Goal: Information Seeking & Learning: Learn about a topic

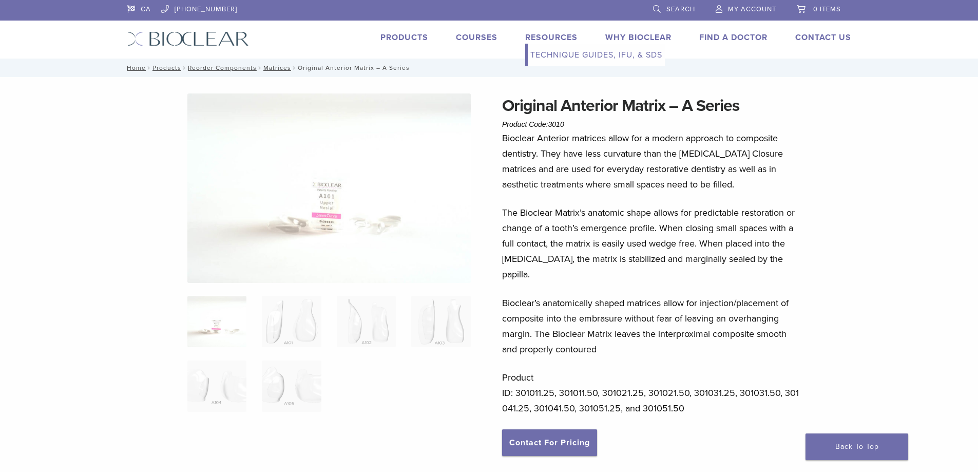
click at [542, 41] on link "Resources" at bounding box center [551, 37] width 52 height 10
click at [571, 53] on link "Technique Guides, IFU, & SDS" at bounding box center [596, 55] width 137 height 23
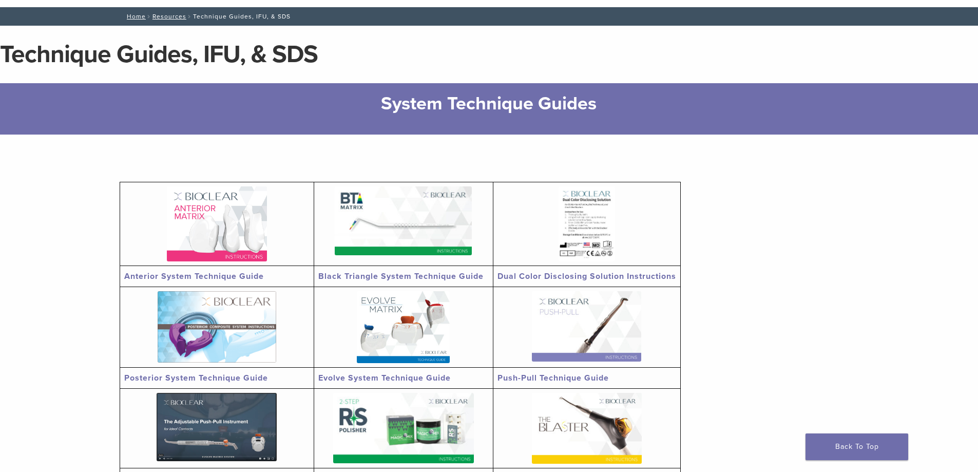
scroll to position [103, 0]
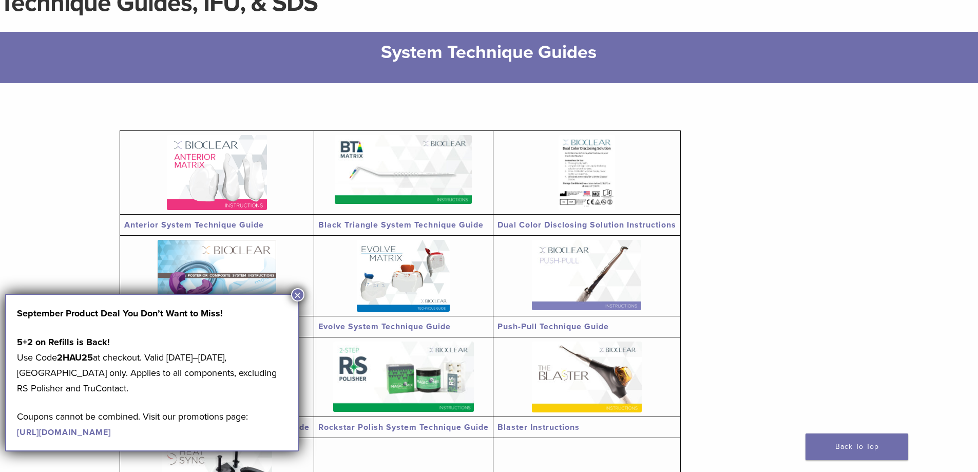
click at [297, 297] on button "×" at bounding box center [297, 294] width 13 height 13
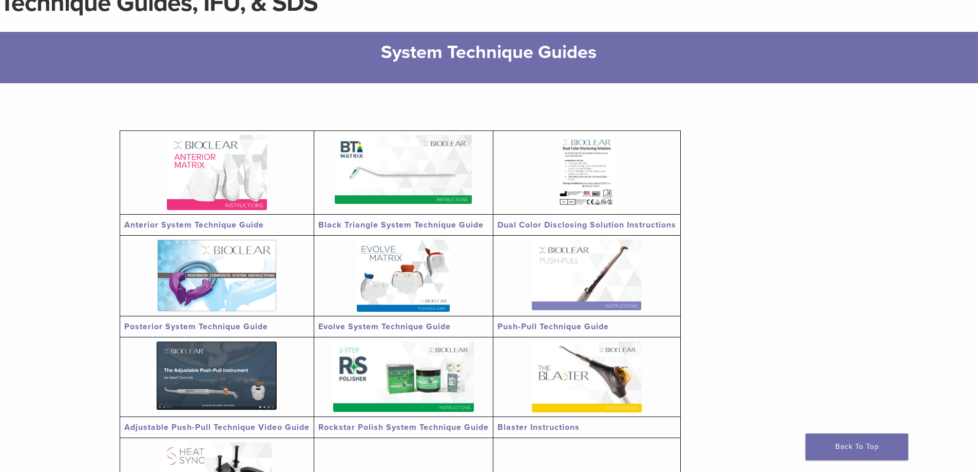
click at [212, 199] on img at bounding box center [217, 172] width 100 height 75
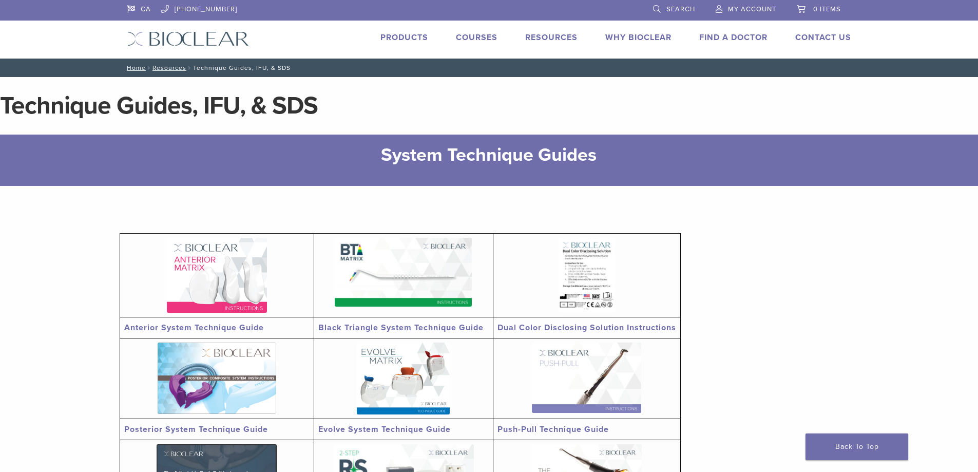
click at [472, 35] on link "Courses" at bounding box center [477, 37] width 42 height 10
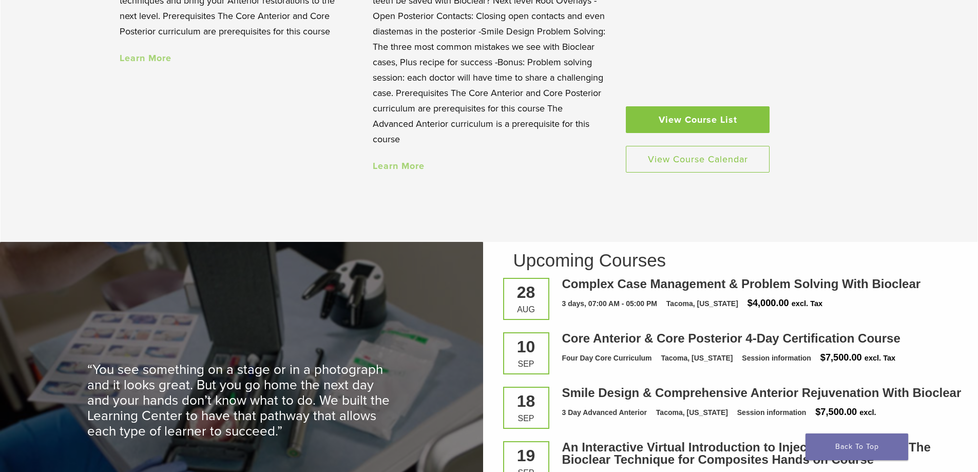
scroll to position [1078, 0]
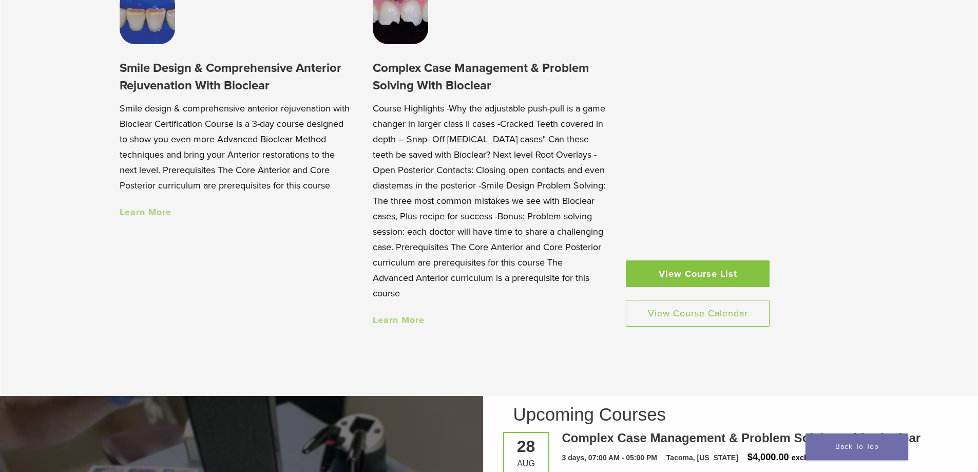
click at [408, 30] on img at bounding box center [400, 16] width 55 height 55
